Goal: Information Seeking & Learning: Check status

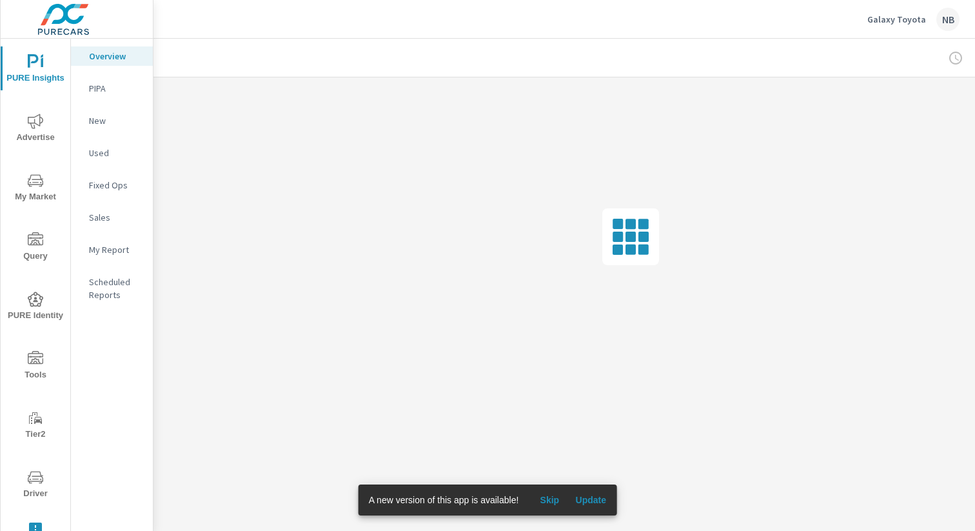
click at [588, 502] on span "Update" at bounding box center [590, 500] width 31 height 12
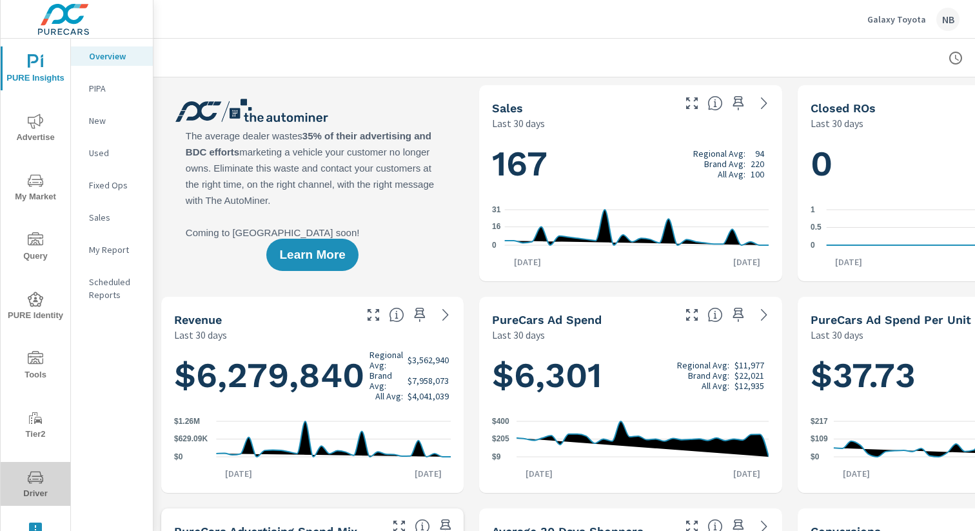
click at [34, 479] on icon "nav menu" at bounding box center [35, 479] width 6 height 1
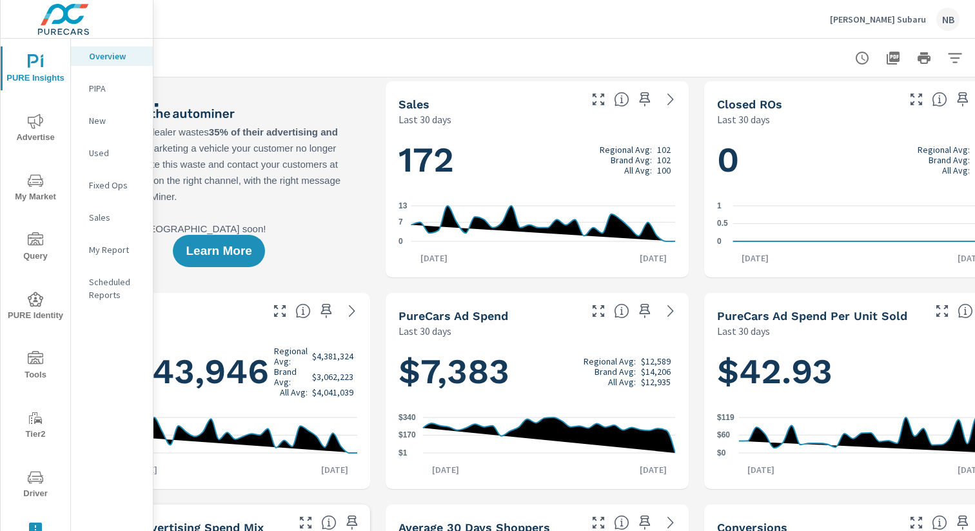
scroll to position [4, 133]
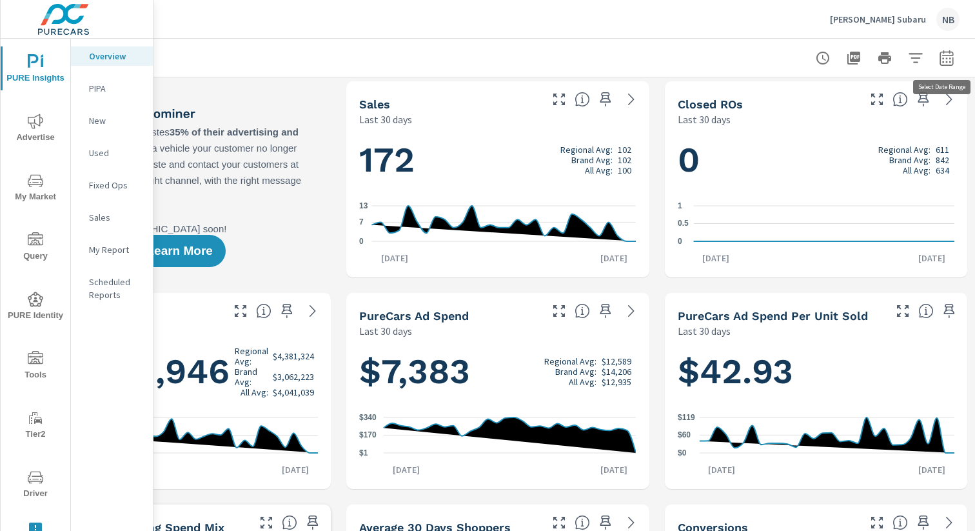
click at [946, 60] on icon "button" at bounding box center [946, 57] width 15 height 15
select select "Last 30 days"
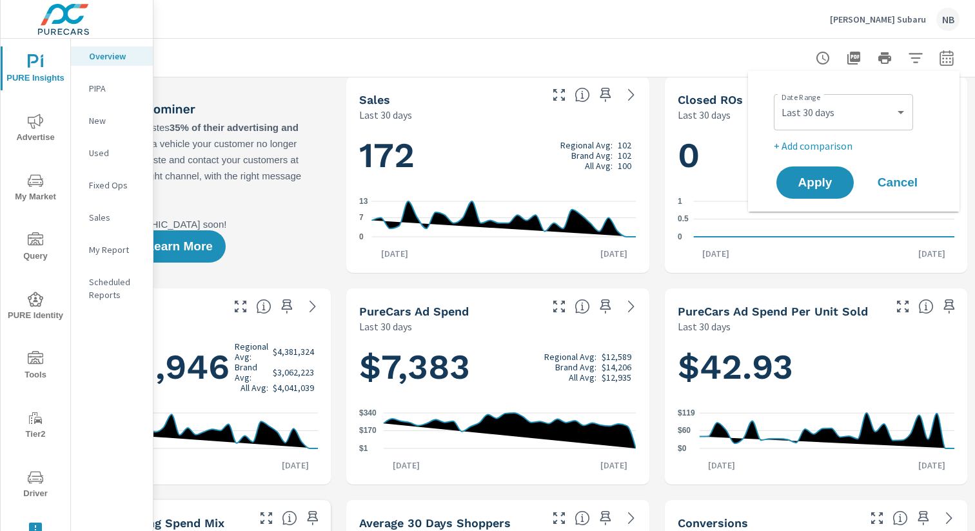
click at [844, 146] on p "+ Add comparison" at bounding box center [856, 145] width 165 height 15
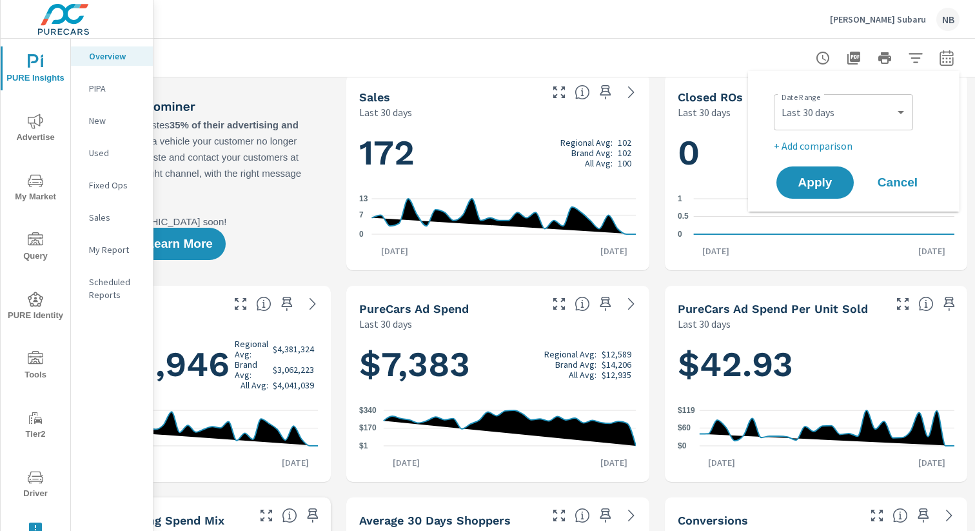
select select "Previous period"
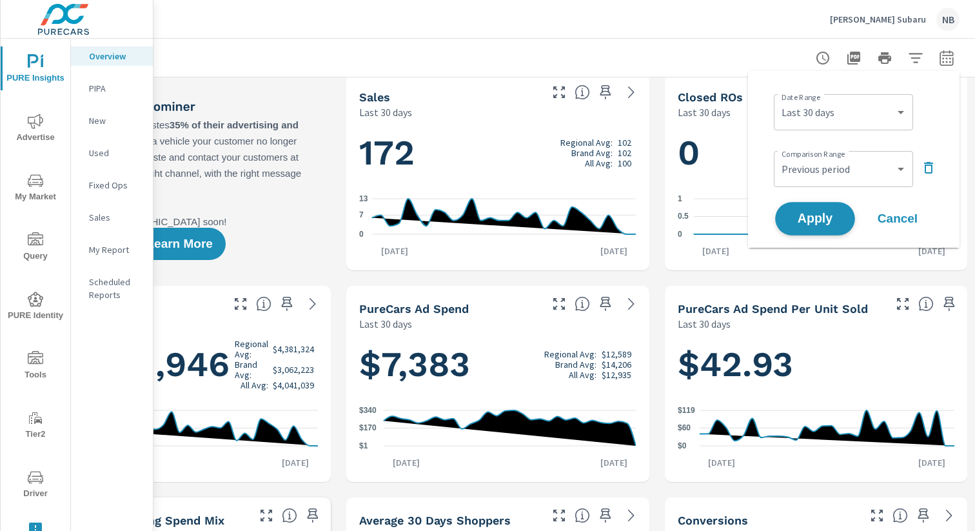
click at [814, 228] on button "Apply" at bounding box center [815, 219] width 80 height 34
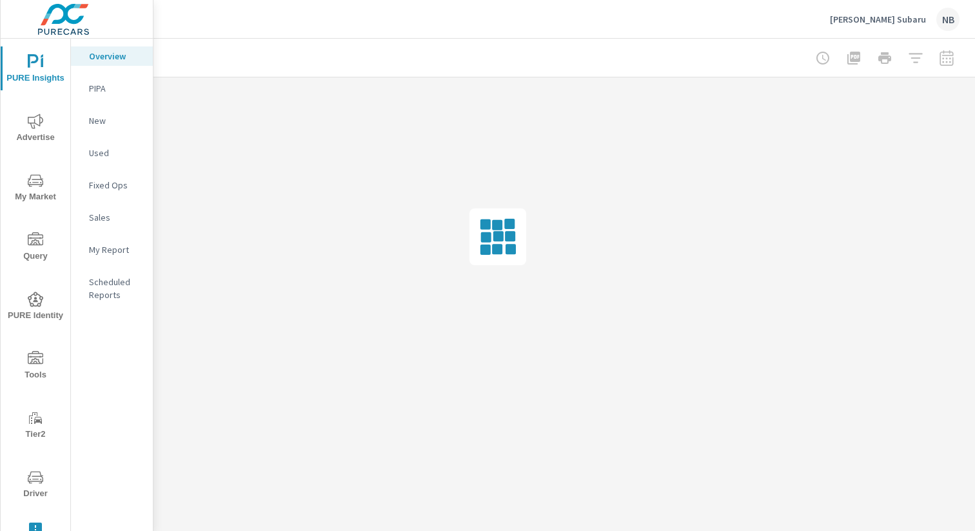
scroll to position [0, 133]
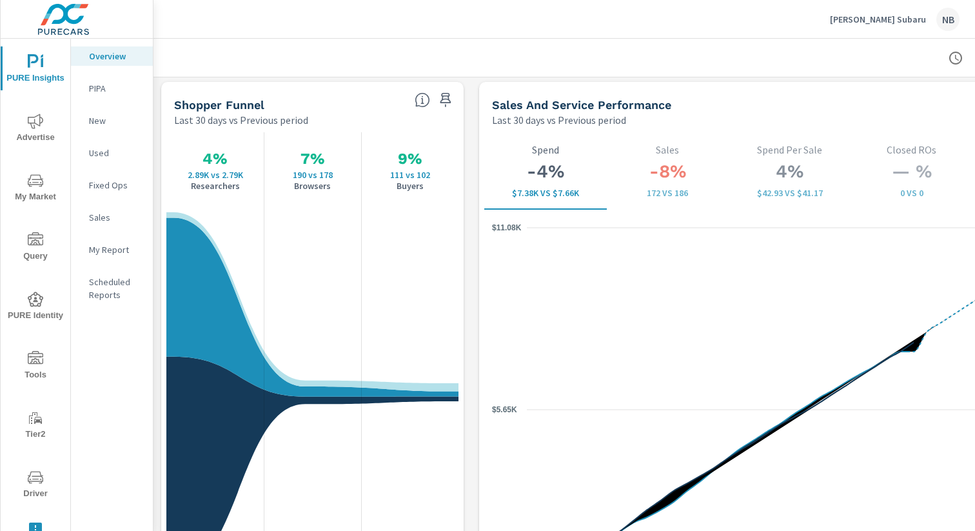
scroll to position [1657, 0]
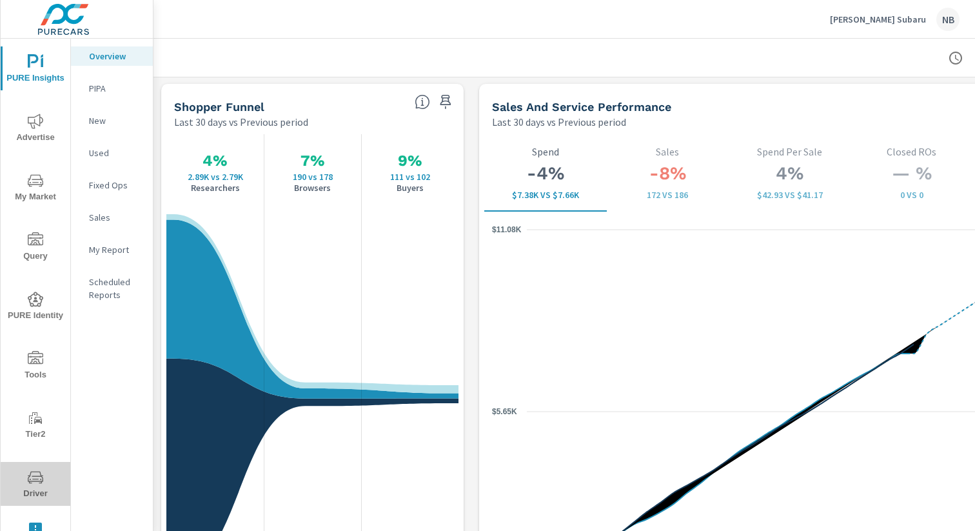
click at [39, 475] on icon "nav menu" at bounding box center [35, 477] width 15 height 15
